Goal: Task Accomplishment & Management: Manage account settings

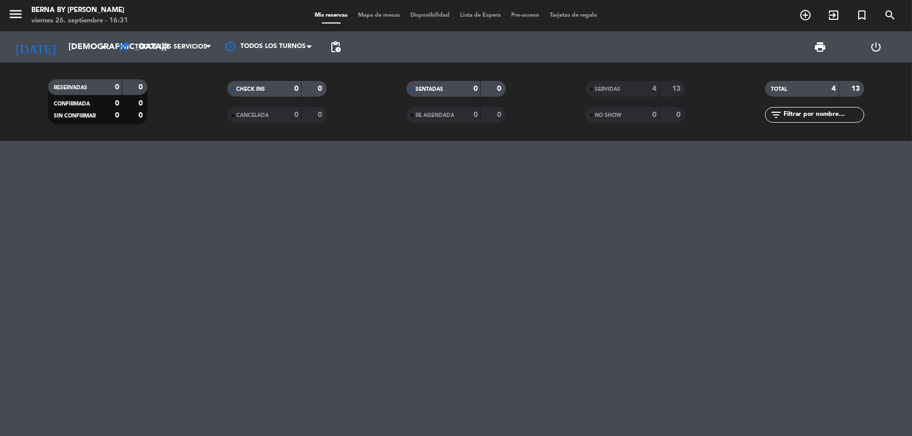
click at [250, 191] on div at bounding box center [456, 288] width 912 height 295
click at [72, 49] on input "[DEMOGRAPHIC_DATA][DATE]" at bounding box center [118, 47] width 110 height 20
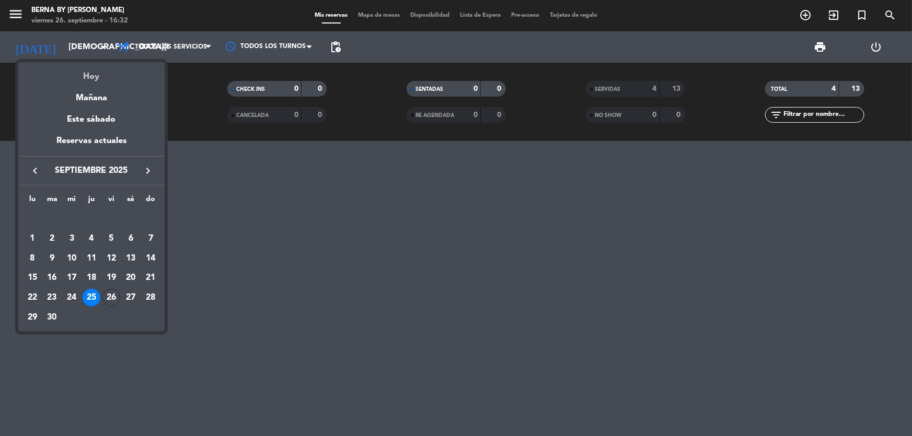
click at [77, 72] on div "Hoy" at bounding box center [91, 72] width 146 height 21
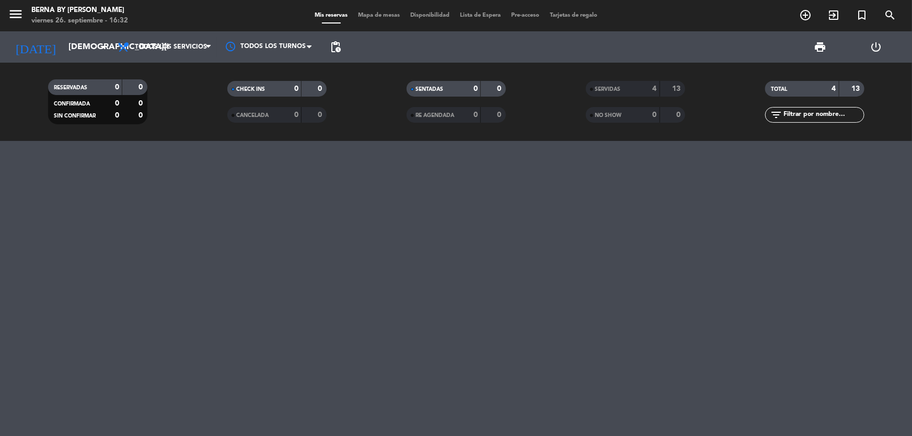
type input "[DATE]"
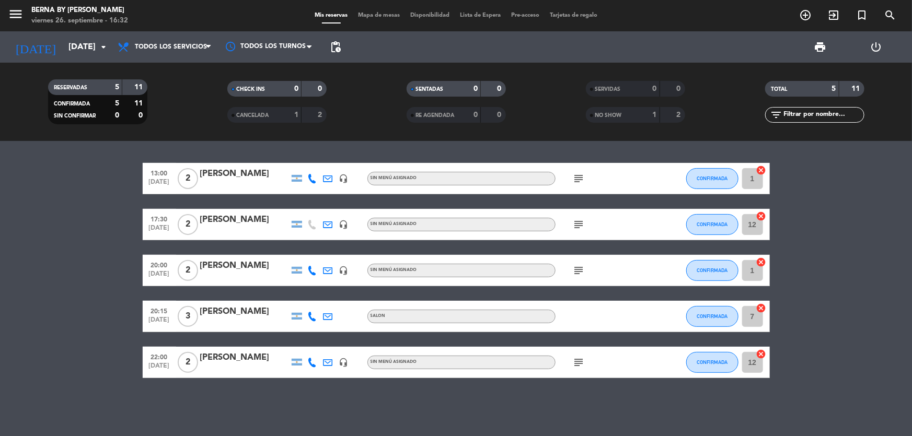
click at [83, 322] on bookings-row "13:00 [DATE] 2 [PERSON_NAME] headset_mic Sin menú asignado subject CONFIRMADA 1…" at bounding box center [456, 270] width 912 height 215
click at [110, 244] on bookings-row "13:00 [DATE] 2 [PERSON_NAME] headset_mic Sin menú asignado subject CONFIRMADA 1…" at bounding box center [456, 270] width 912 height 215
click at [577, 269] on icon "subject" at bounding box center [579, 270] width 13 height 13
click at [575, 363] on icon "subject" at bounding box center [579, 362] width 13 height 13
click at [873, 288] on bookings-row "13:00 [DATE] 2 [PERSON_NAME] headset_mic Sin menú asignado subject CONFIRMADA 1…" at bounding box center [456, 270] width 912 height 215
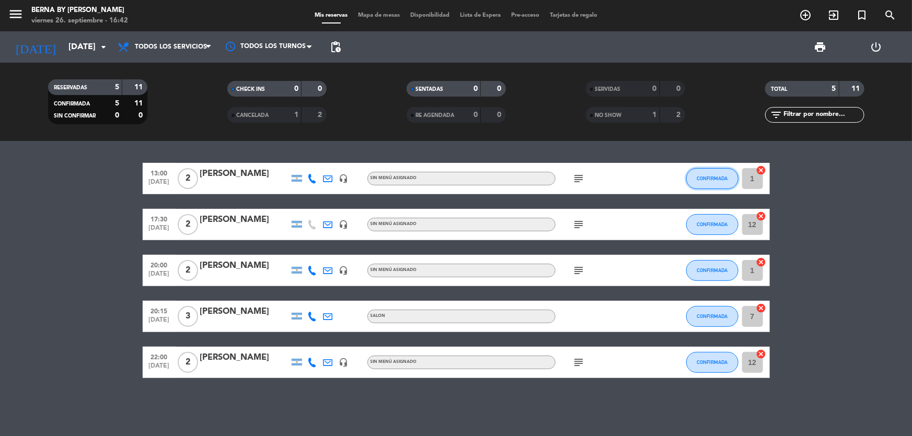
click at [714, 176] on span "CONFIRMADA" at bounding box center [712, 179] width 31 height 6
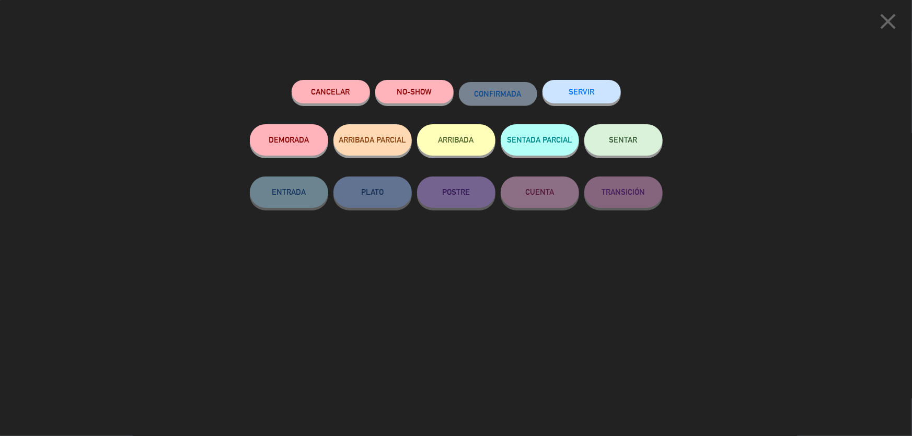
click at [600, 99] on button "SERVIR" at bounding box center [581, 92] width 78 height 24
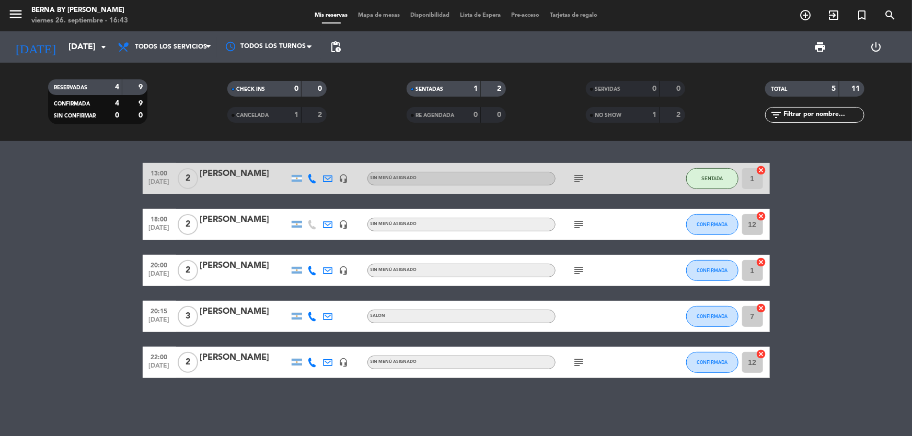
click at [118, 286] on bookings-row "13:00 [DATE] 2 [PERSON_NAME] headset_mic Sin menú asignado subject SENTADA 1 ca…" at bounding box center [456, 270] width 912 height 215
